Goal: Information Seeking & Learning: Learn about a topic

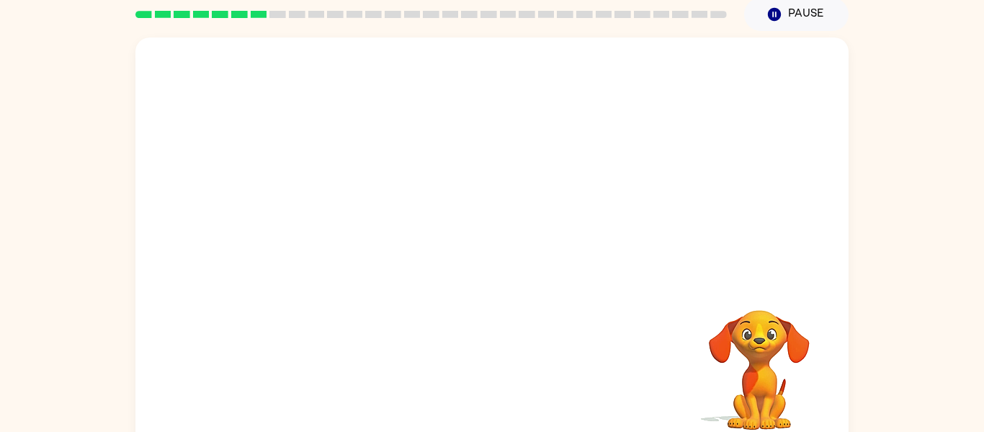
scroll to position [75, 0]
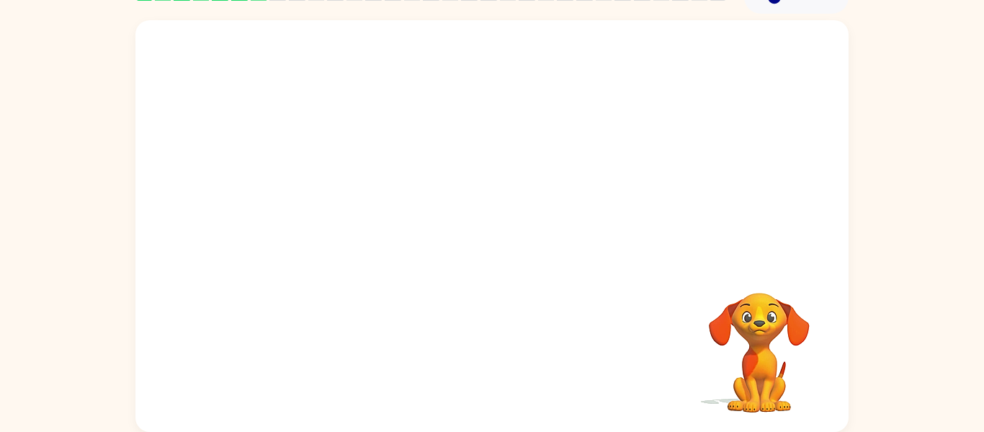
click at [419, 156] on video "Your browser must support playing .mp4 files to use Literably. Please try using…" at bounding box center [491, 141] width 713 height 242
click at [424, 167] on video "Your browser must support playing .mp4 files to use Literably. Please try using…" at bounding box center [491, 141] width 713 height 242
click at [429, 173] on video "Your browser must support playing .mp4 files to use Literably. Please try using…" at bounding box center [491, 141] width 713 height 242
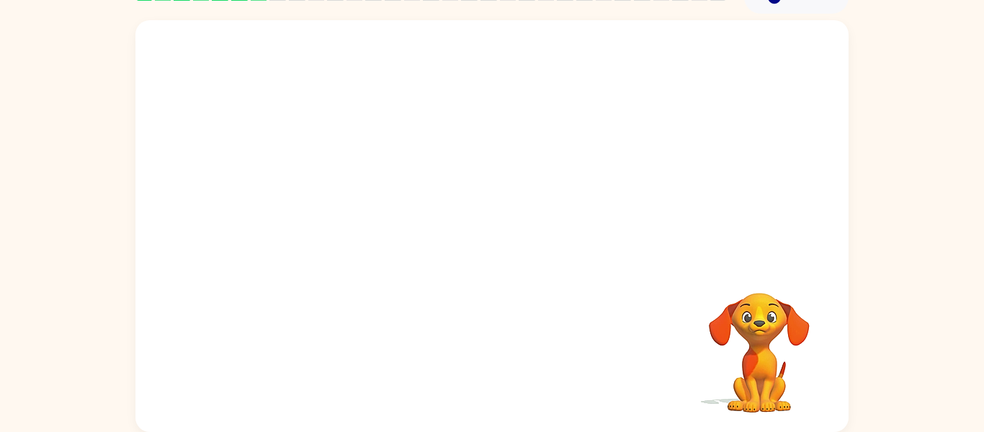
click at [429, 173] on video "Your browser must support playing .mp4 files to use Literably. Please try using…" at bounding box center [491, 141] width 713 height 242
click at [429, 174] on video "Your browser must support playing .mp4 files to use Literably. Please try using…" at bounding box center [491, 141] width 713 height 242
click at [496, 228] on div at bounding box center [492, 233] width 92 height 53
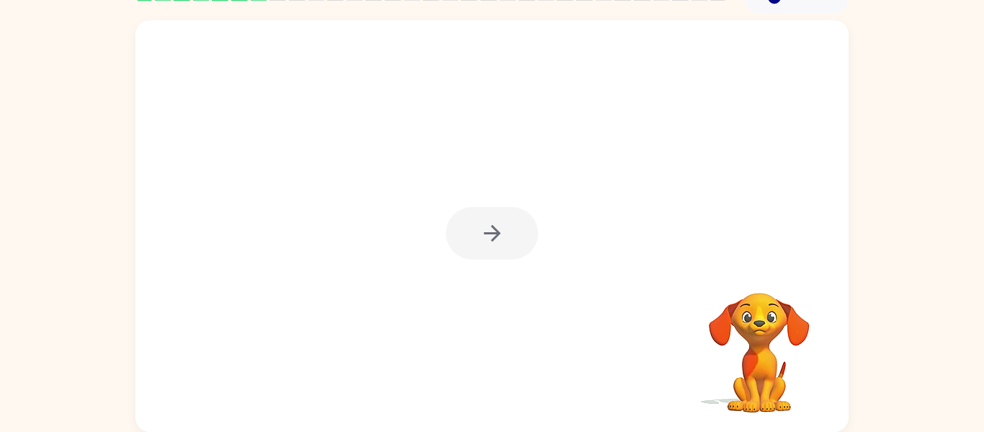
click at [496, 228] on div at bounding box center [492, 233] width 92 height 53
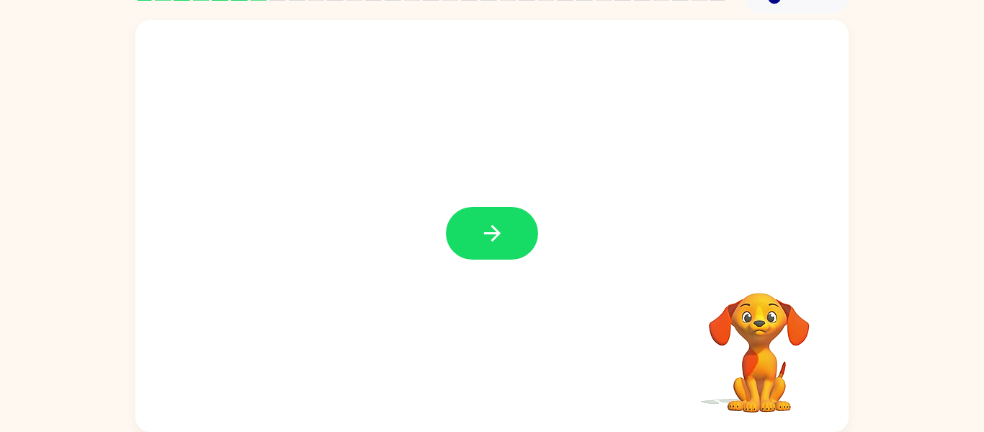
click at [496, 228] on div at bounding box center [492, 233] width 92 height 53
click at [496, 228] on icon "button" at bounding box center [492, 232] width 25 height 25
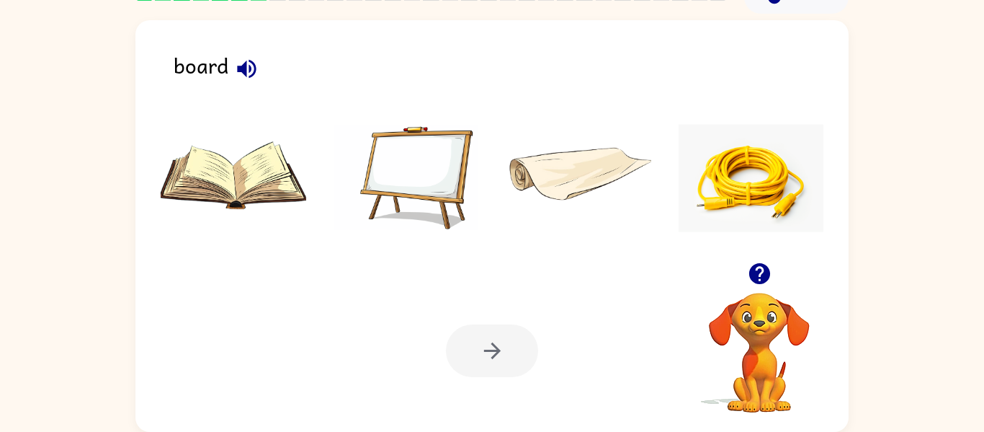
click at [761, 189] on img at bounding box center [752, 178] width 146 height 108
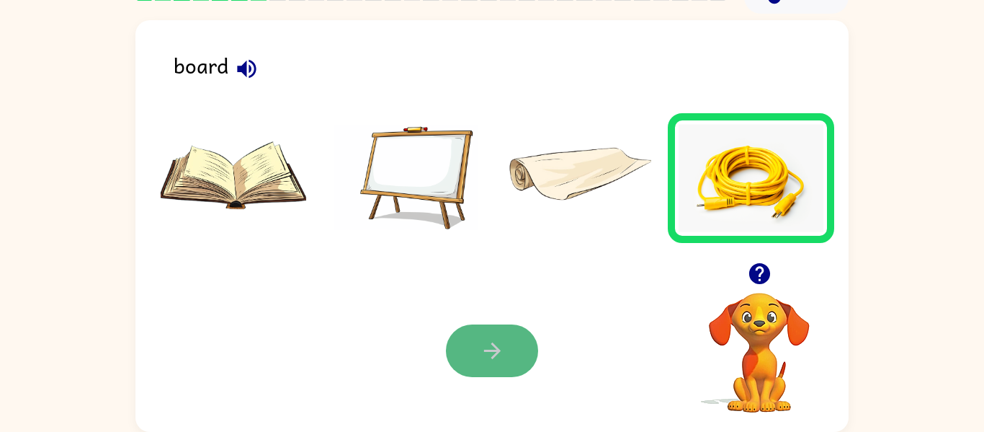
click at [498, 360] on icon "button" at bounding box center [492, 350] width 25 height 25
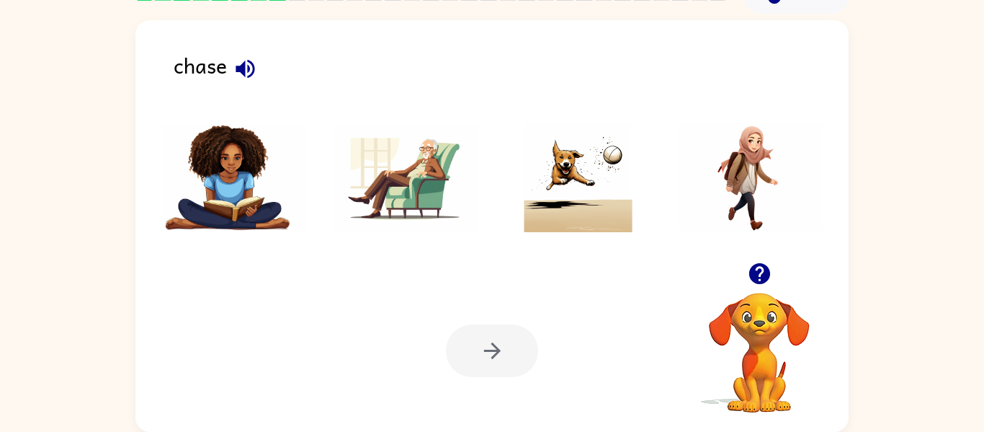
click at [593, 203] on img at bounding box center [579, 178] width 146 height 108
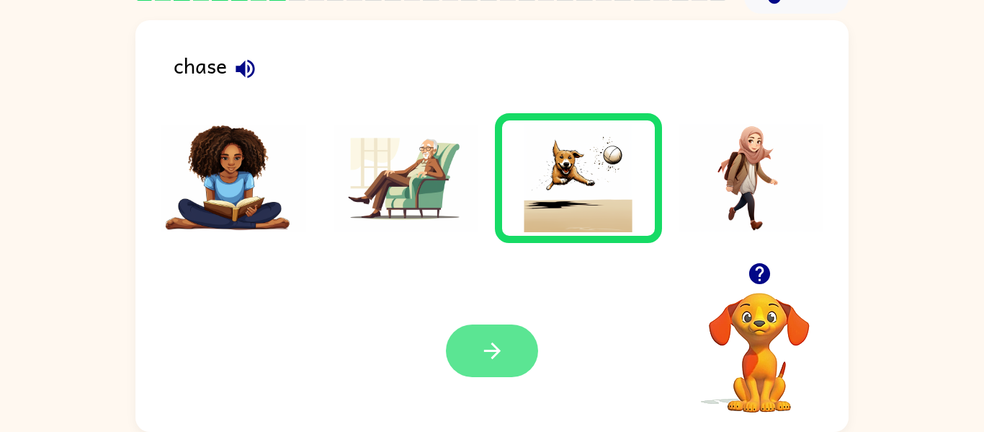
click at [520, 355] on button "button" at bounding box center [492, 350] width 92 height 53
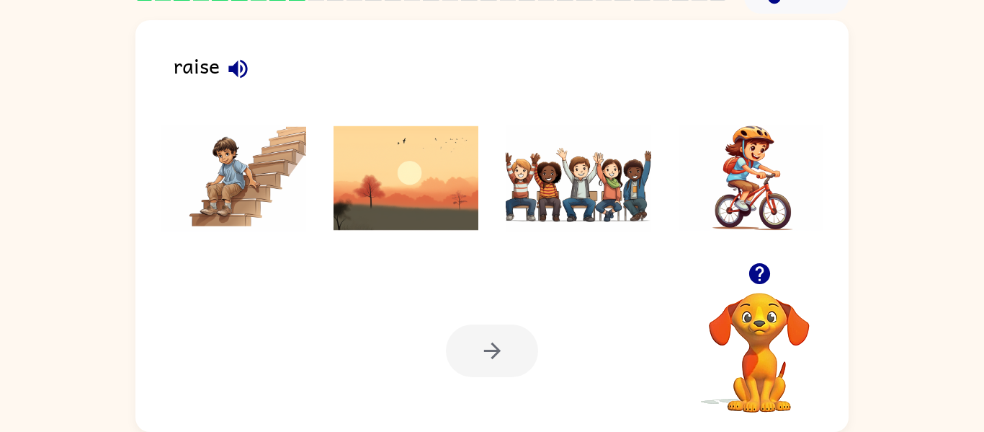
click at [741, 207] on img at bounding box center [752, 178] width 146 height 108
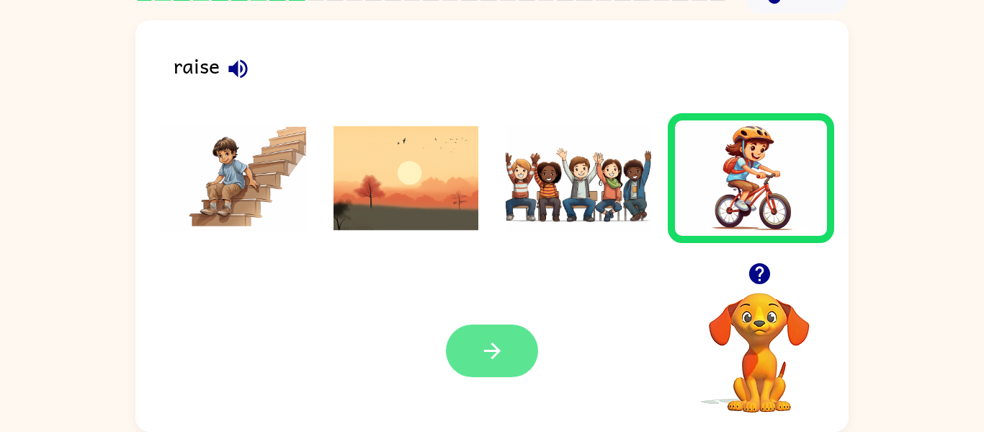
click at [483, 367] on button "button" at bounding box center [492, 350] width 92 height 53
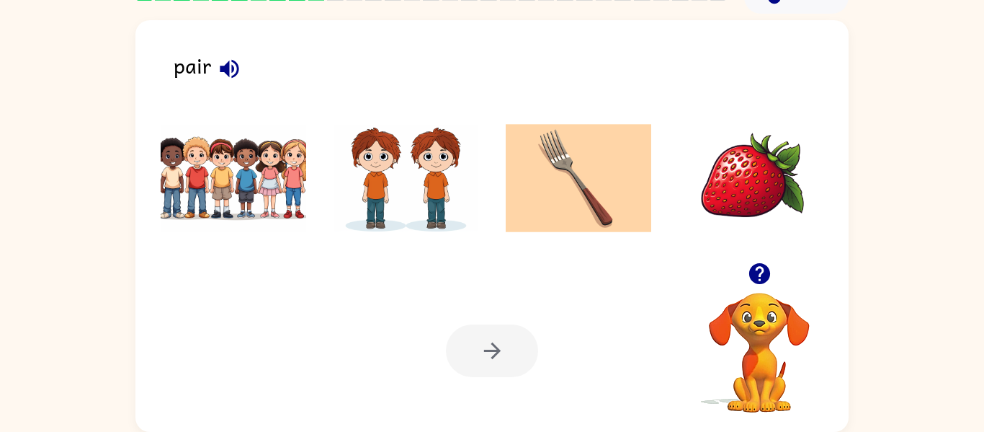
click at [460, 215] on img at bounding box center [407, 178] width 146 height 108
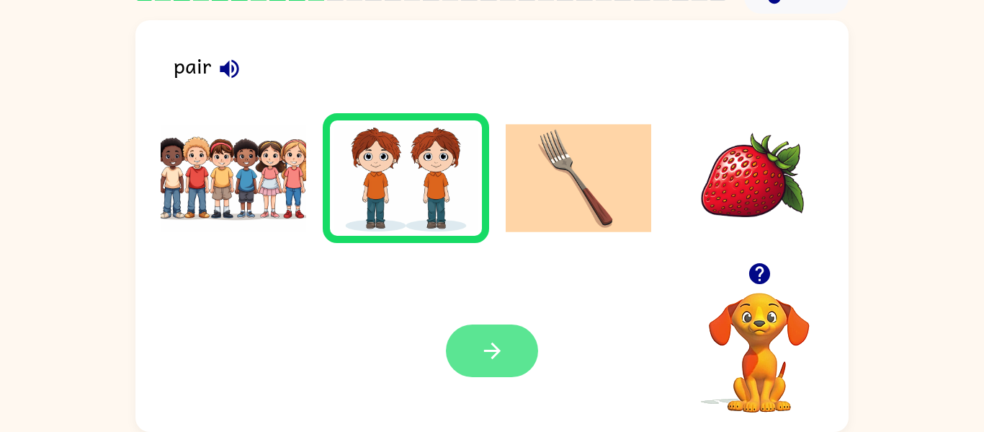
click at [475, 334] on button "button" at bounding box center [492, 350] width 92 height 53
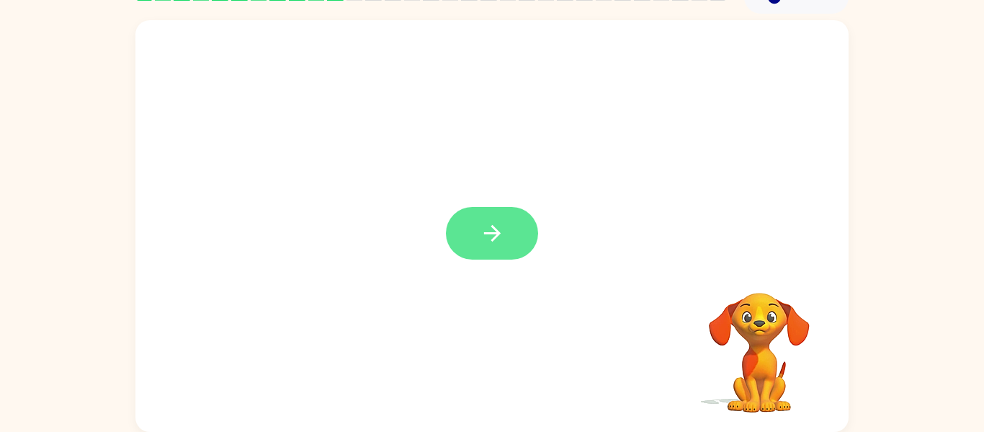
click at [495, 234] on icon "button" at bounding box center [492, 232] width 25 height 25
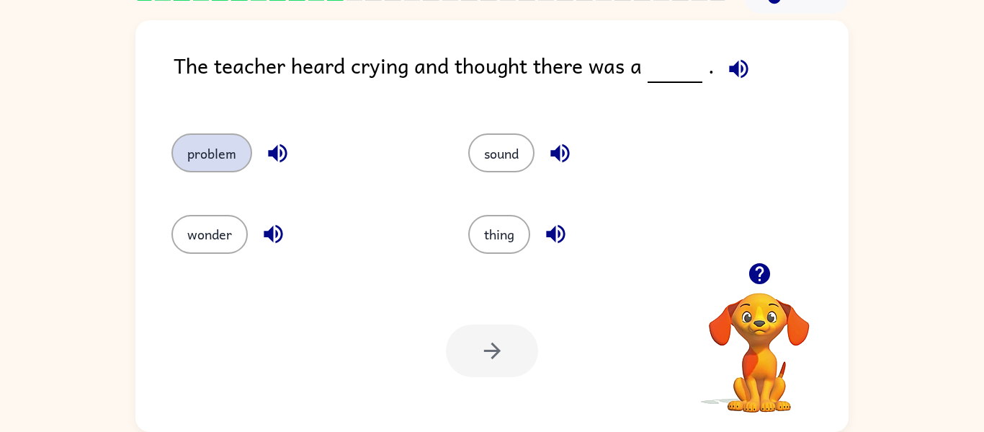
click at [234, 146] on button "problem" at bounding box center [211, 152] width 81 height 39
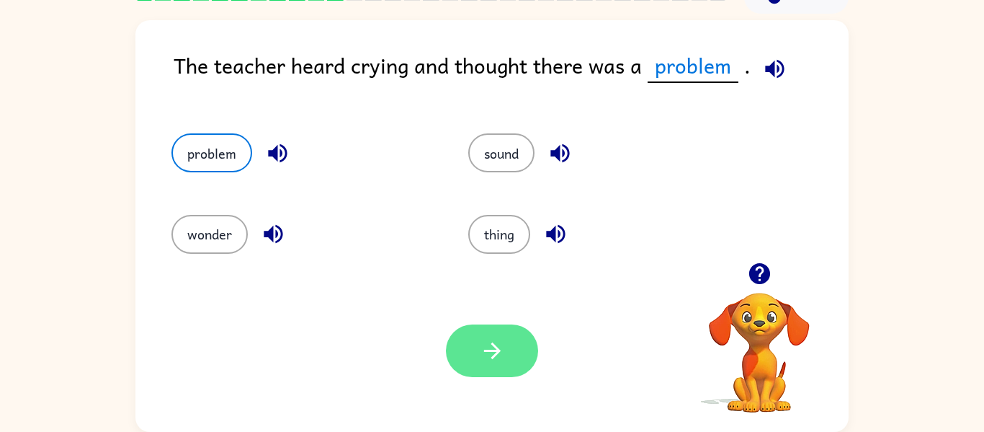
click at [465, 346] on button "button" at bounding box center [492, 350] width 92 height 53
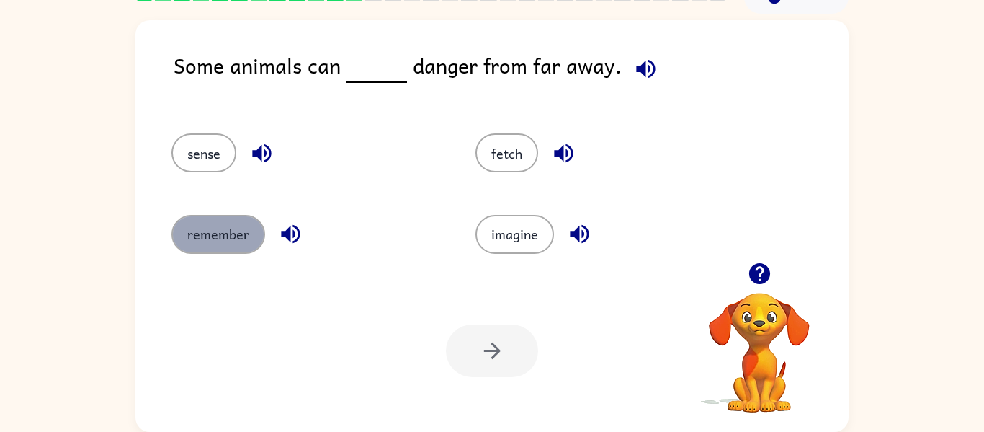
click at [206, 234] on button "remember" at bounding box center [218, 234] width 94 height 39
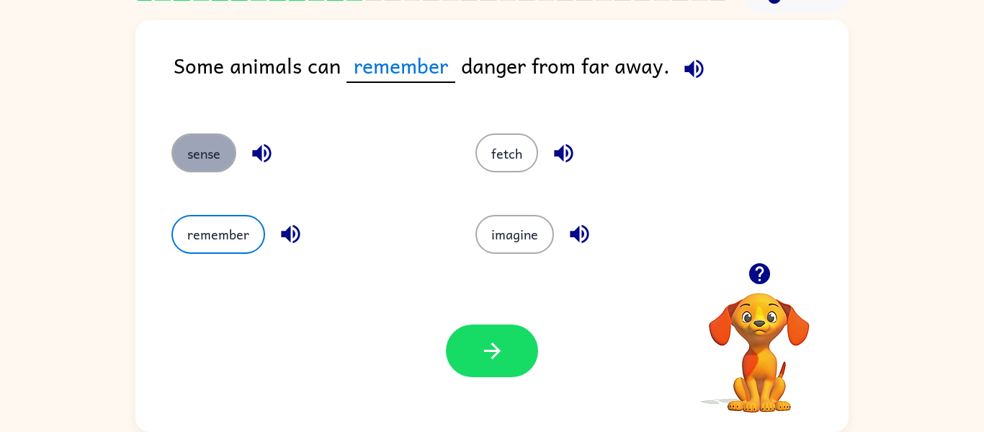
click at [197, 150] on button "sense" at bounding box center [203, 152] width 65 height 39
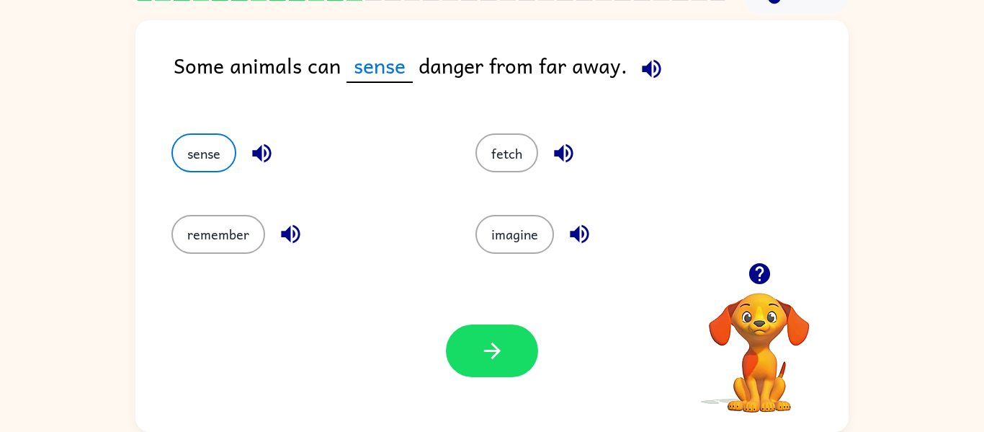
click at [341, 264] on div "remember" at bounding box center [296, 227] width 304 height 81
click at [494, 143] on button "fetch" at bounding box center [506, 152] width 63 height 39
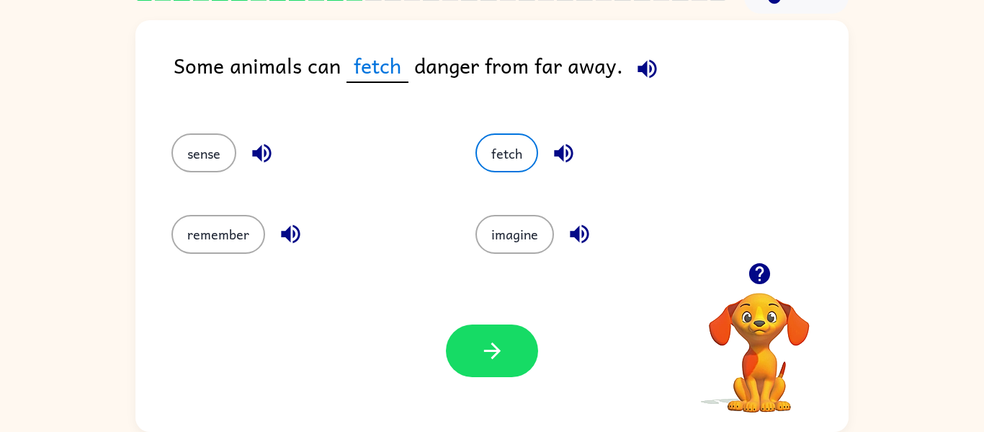
click at [253, 155] on icon "button" at bounding box center [261, 153] width 19 height 19
click at [186, 152] on button "sense" at bounding box center [203, 152] width 65 height 39
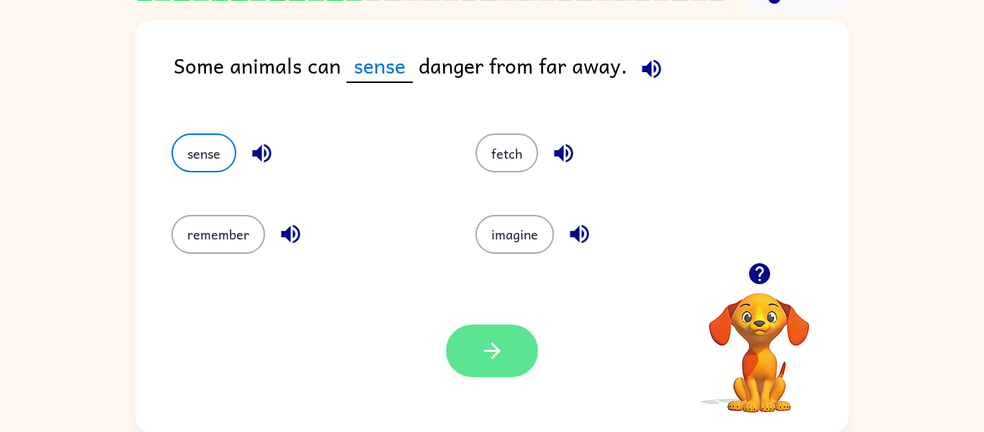
click at [498, 344] on icon "button" at bounding box center [492, 350] width 25 height 25
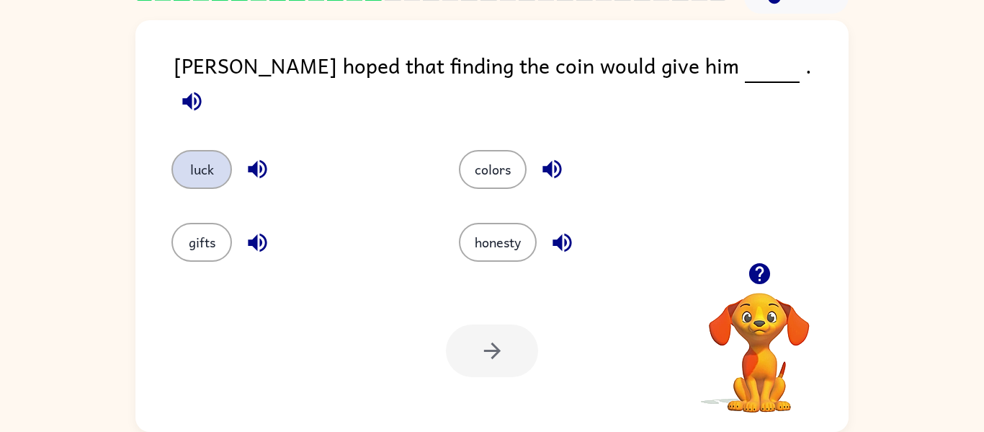
click at [193, 150] on button "luck" at bounding box center [201, 169] width 61 height 39
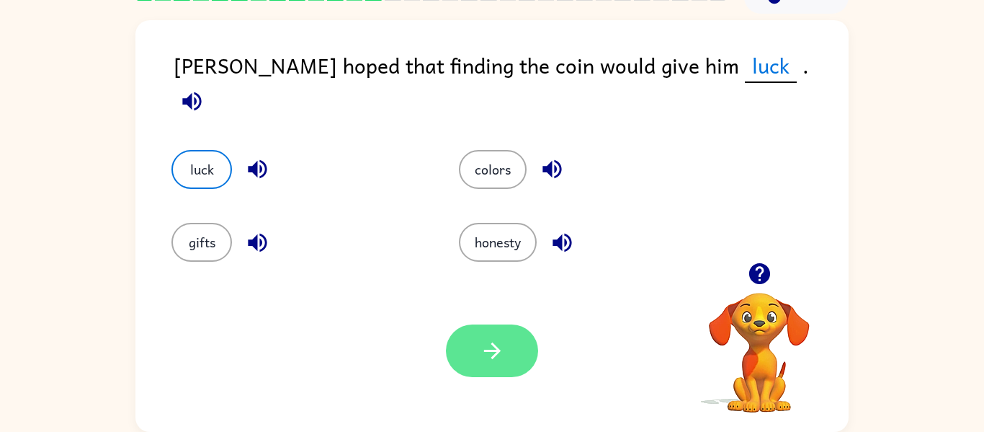
click at [528, 351] on button "button" at bounding box center [492, 350] width 92 height 53
